Goal: Information Seeking & Learning: Learn about a topic

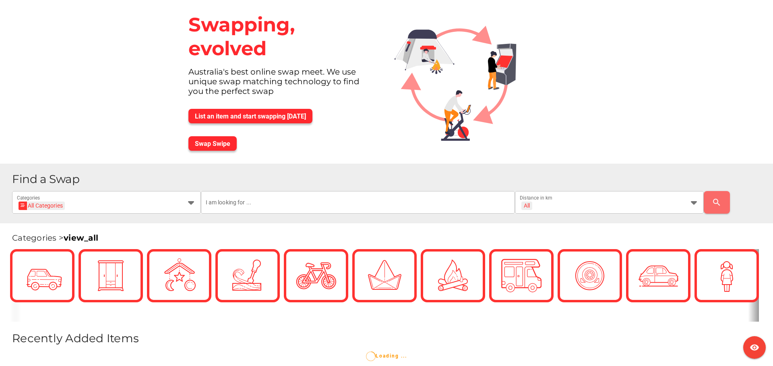
scroll to position [149, 0]
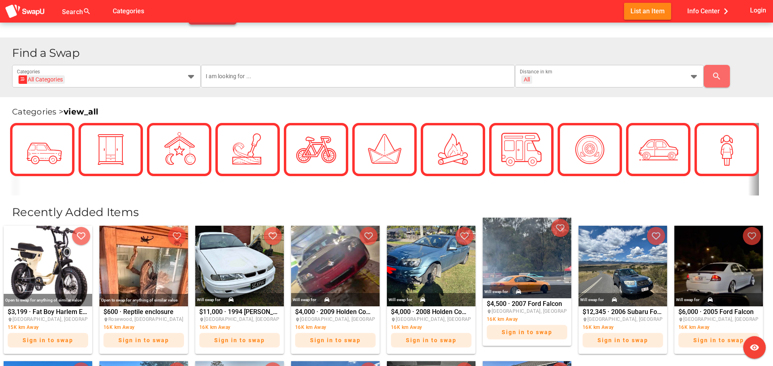
click at [524, 280] on img at bounding box center [527, 257] width 89 height 81
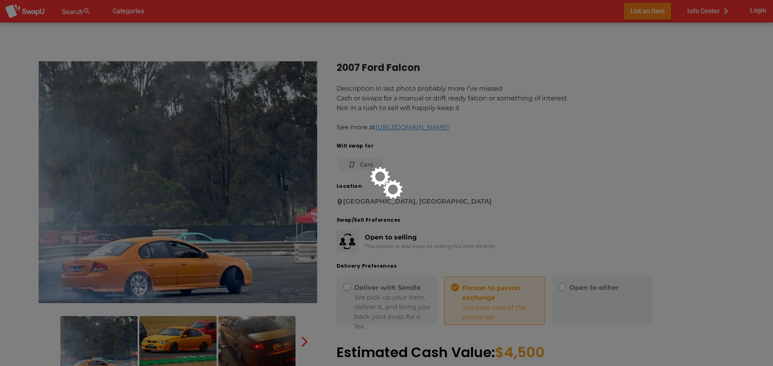
click at [424, 62] on div at bounding box center [386, 183] width 773 height 366
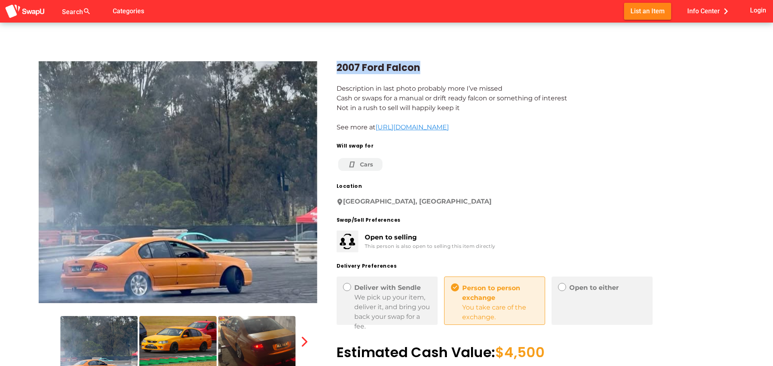
drag, startPoint x: 426, startPoint y: 67, endPoint x: 335, endPoint y: 64, distance: 91.9
click at [335, 64] on div "2007 Ford Falcon Description in last photo probably more I’ve missed Cash or sw…" at bounding box center [525, 230] width 417 height 376
copy div "2007 Ford Falcon"
click at [403, 129] on link "https://www.facebook.com/marketplace/item/1894719814436614" at bounding box center [412, 127] width 73 height 8
click at [186, 325] on img at bounding box center [177, 344] width 77 height 56
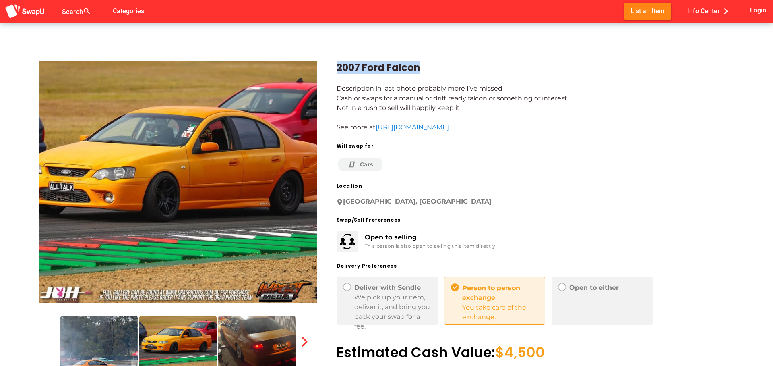
click at [407, 70] on div "2007 Ford Falcon" at bounding box center [536, 67] width 398 height 13
drag, startPoint x: 422, startPoint y: 67, endPoint x: 339, endPoint y: 69, distance: 83.0
click at [339, 69] on div "2007 Ford Falcon" at bounding box center [536, 67] width 398 height 13
copy div "2007 Ford Falcon"
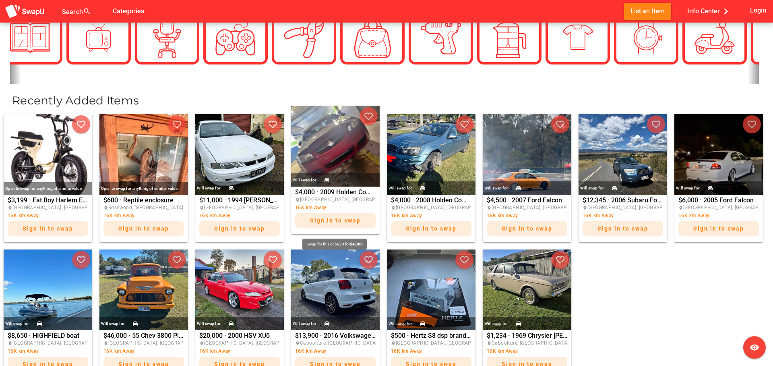
scroll to position [261, 0]
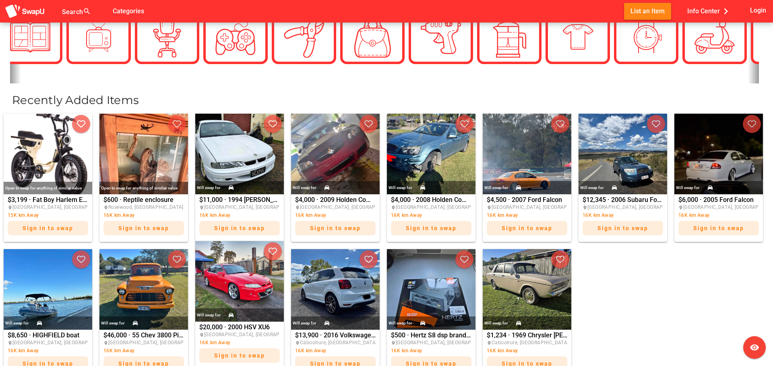
click at [269, 303] on img at bounding box center [239, 281] width 89 height 81
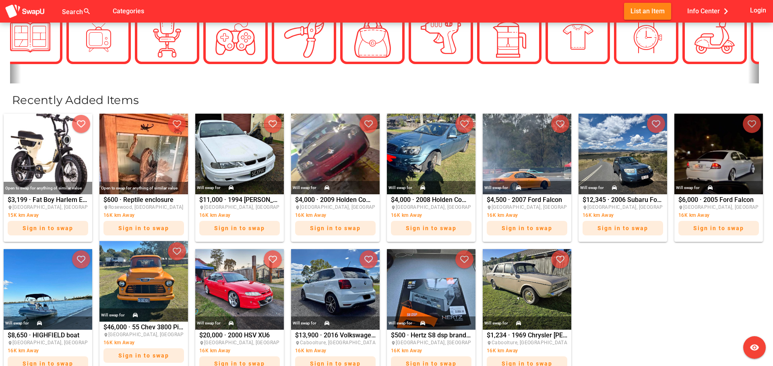
click at [181, 300] on img at bounding box center [143, 281] width 89 height 81
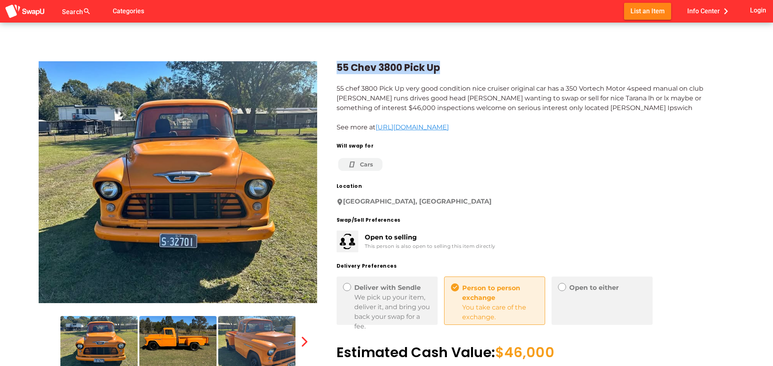
drag, startPoint x: 448, startPoint y: 64, endPoint x: 324, endPoint y: 68, distance: 124.1
click at [324, 68] on div "55 Chev 3800 Pick Up 55 chef 3800 Pick Up very good condition nice cruiser orig…" at bounding box center [525, 230] width 417 height 376
copy div "55 Chev 3800 Pick Up"
click at [424, 126] on link "https://www.facebook.com/marketplace/item/754881220253350" at bounding box center [412, 127] width 73 height 8
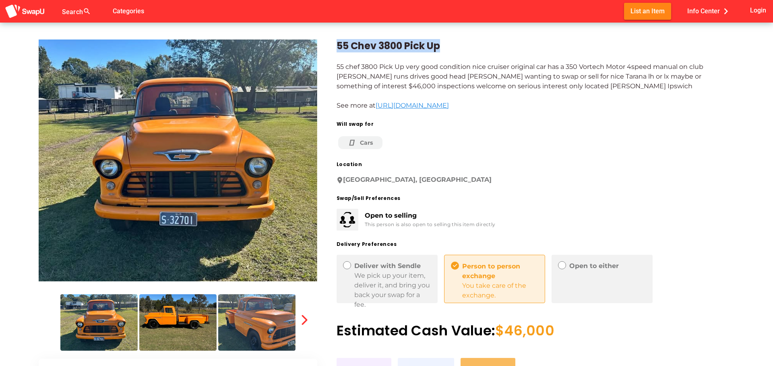
scroll to position [23, 0]
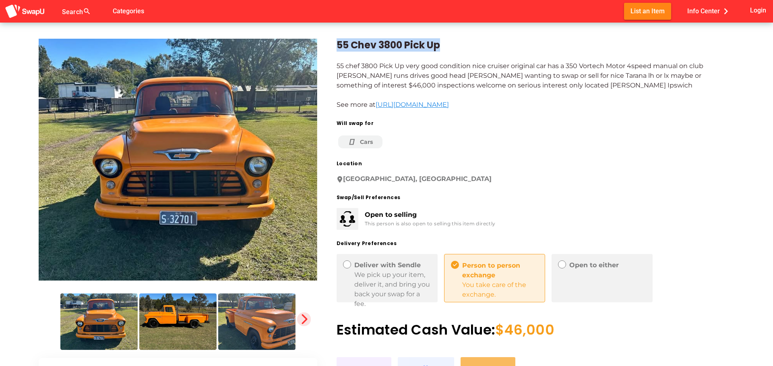
click at [301, 315] on icon "button" at bounding box center [303, 318] width 11 height 11
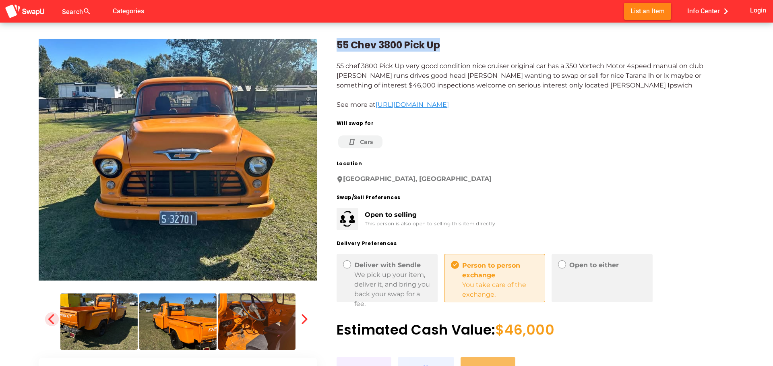
click at [52, 318] on icon "button" at bounding box center [51, 318] width 11 height 11
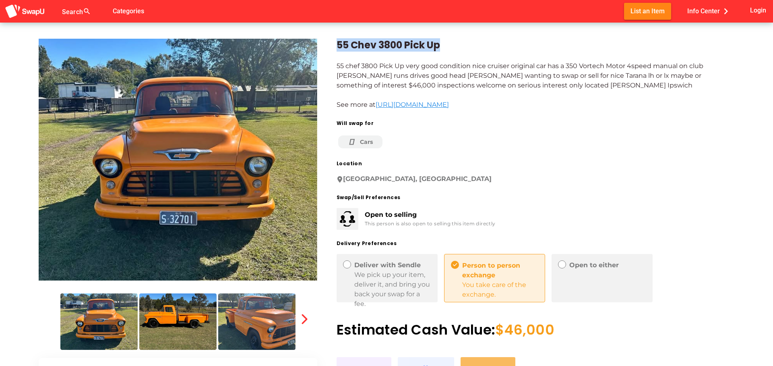
click at [253, 316] on img at bounding box center [256, 321] width 77 height 56
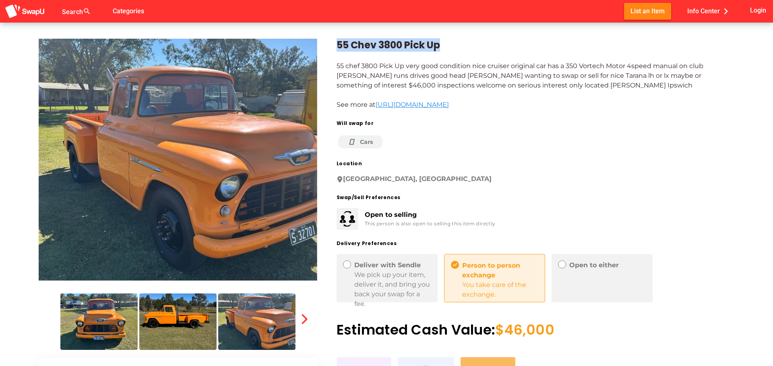
click at [193, 307] on img at bounding box center [177, 321] width 77 height 56
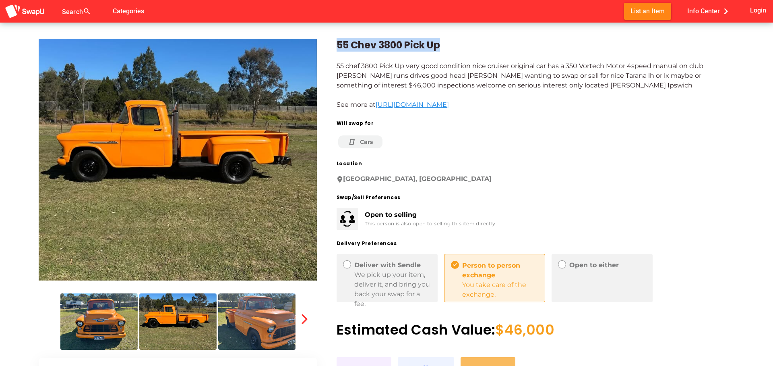
click at [100, 323] on img at bounding box center [98, 321] width 77 height 56
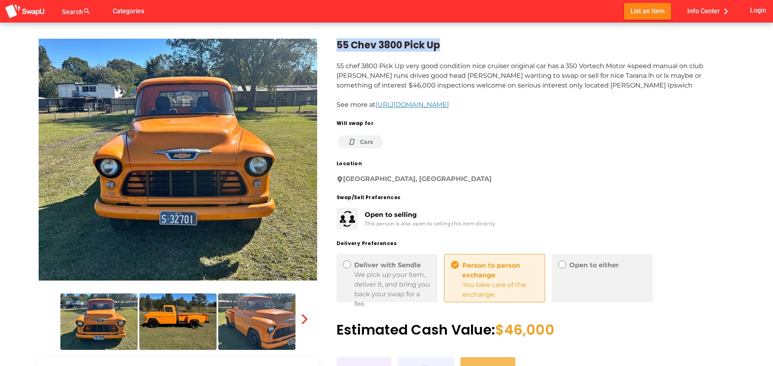
click at [151, 327] on img at bounding box center [177, 321] width 77 height 56
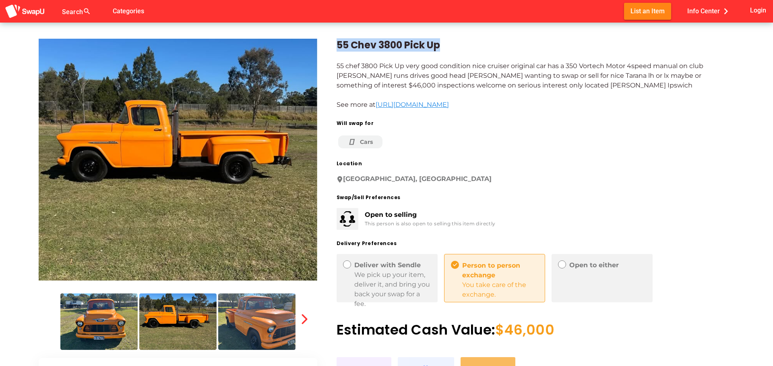
copy div "55 Chev 3800 Pick Up"
